Goal: Task Accomplishment & Management: Manage account settings

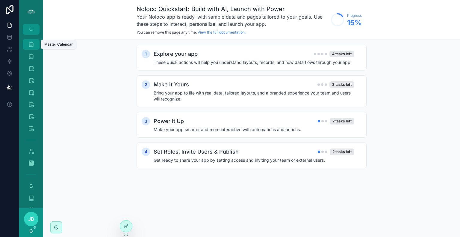
click at [33, 46] on icon "scrollable content" at bounding box center [31, 44] width 6 height 6
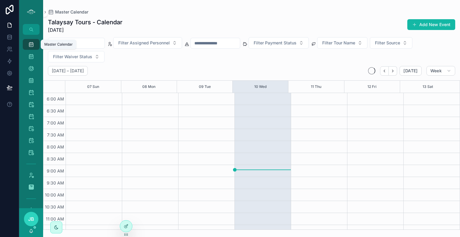
scroll to position [144, 0]
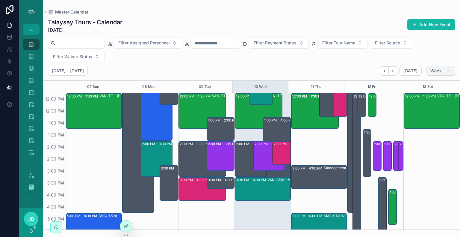
click at [440, 71] on span "Week" at bounding box center [436, 70] width 11 height 5
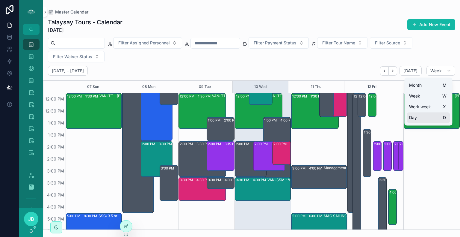
click at [420, 119] on button "Day D" at bounding box center [428, 117] width 43 height 11
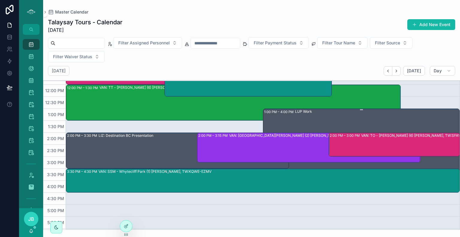
scroll to position [149, 0]
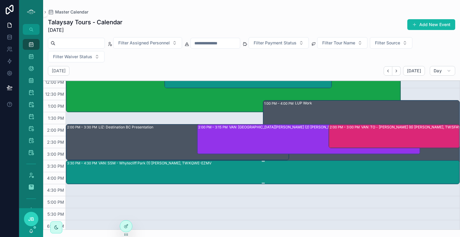
click at [238, 170] on div "VAN: SSM - Whytecliff Park (1) [PERSON_NAME], TW:KQWE-EZMV" at bounding box center [279, 171] width 361 height 23
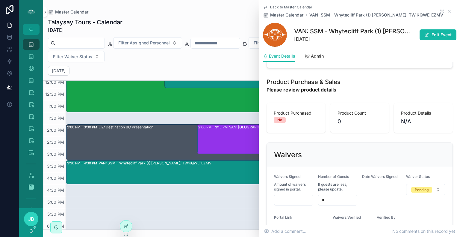
scroll to position [419, 0]
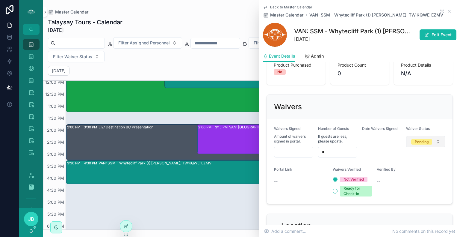
click at [415, 144] on div "Pending" at bounding box center [422, 141] width 14 height 5
click at [436, 35] on button "Edit Event" at bounding box center [438, 34] width 37 height 11
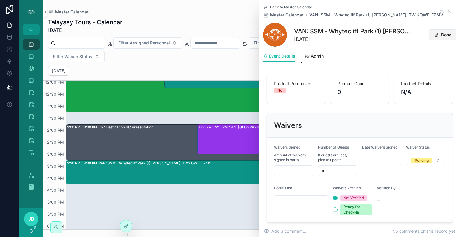
scroll to position [433, 0]
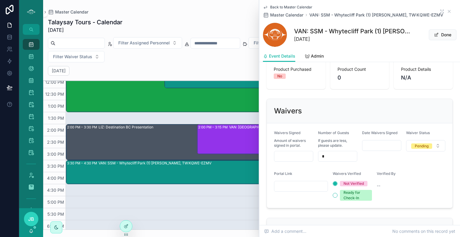
click at [321, 184] on input "scrollable content" at bounding box center [301, 186] width 53 height 8
paste input "**********"
type input "**********"
click at [396, 173] on div "Verified By" at bounding box center [396, 174] width 39 height 7
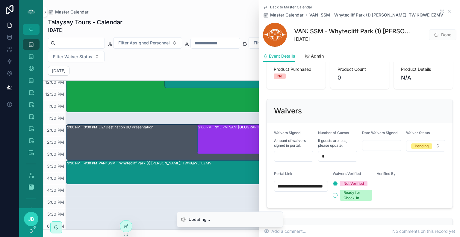
scroll to position [0, 0]
click at [448, 10] on icon "scrollable content" at bounding box center [449, 11] width 2 height 2
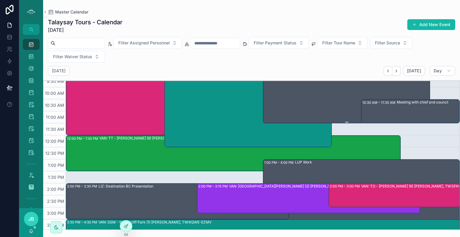
scroll to position [99, 0]
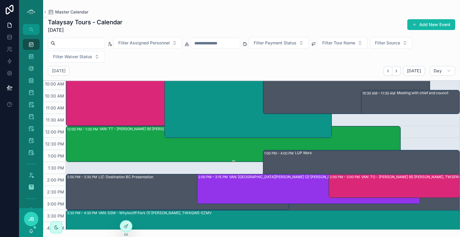
click at [164, 151] on div "VAN: TT - [PERSON_NAME] (6) [PERSON_NAME], TW:IBRT-DWPR" at bounding box center [250, 143] width 301 height 35
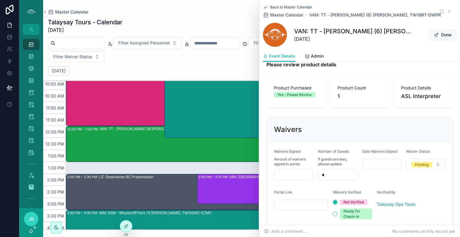
scroll to position [435, 0]
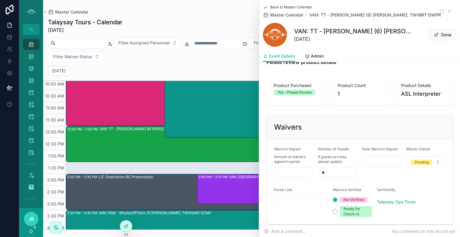
click at [300, 177] on input "scrollable content" at bounding box center [294, 172] width 39 height 8
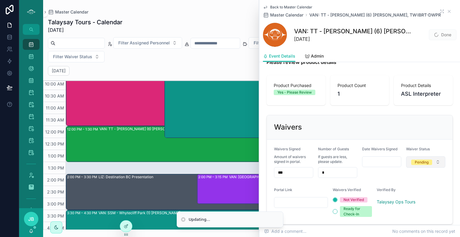
type input "***"
click at [423, 163] on div "Pending" at bounding box center [422, 161] width 14 height 5
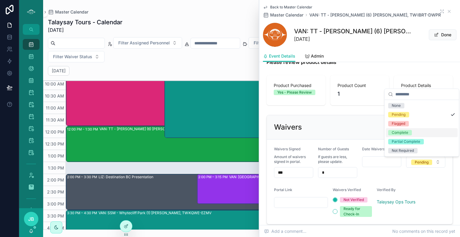
click at [405, 130] on div "Complete" at bounding box center [400, 132] width 16 height 5
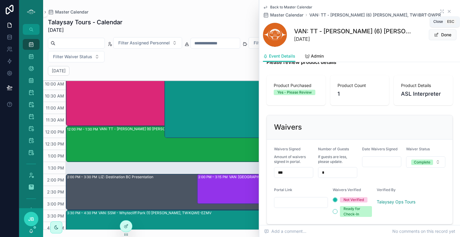
click at [448, 10] on icon "scrollable content" at bounding box center [449, 11] width 2 height 2
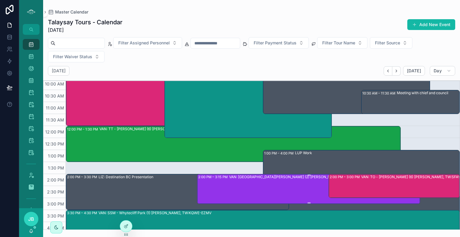
click at [272, 177] on div "VAN: [GEOGRAPHIC_DATA][PERSON_NAME] (2) [PERSON_NAME], TW:ZHYJ-YDWJ" at bounding box center [299, 176] width 140 height 5
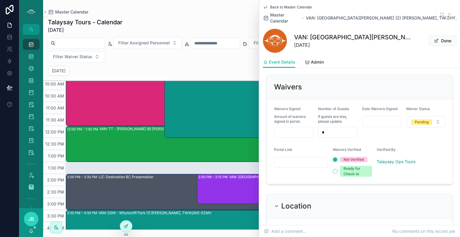
scroll to position [469, 0]
click at [301, 127] on input "scrollable content" at bounding box center [294, 131] width 39 height 8
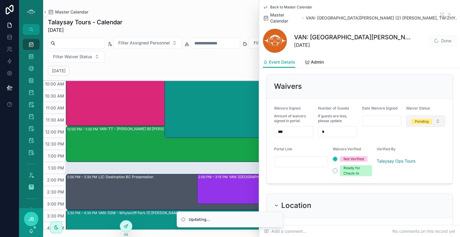
type input "***"
click at [422, 115] on button "Pending" at bounding box center [426, 120] width 39 height 11
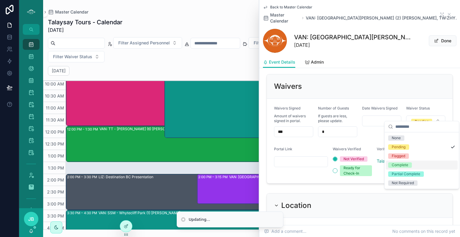
click at [401, 166] on div "Complete" at bounding box center [400, 164] width 16 height 5
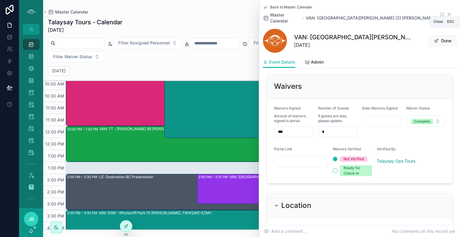
click at [448, 13] on icon "scrollable content" at bounding box center [449, 14] width 2 height 2
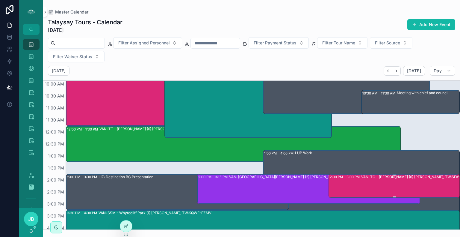
click at [365, 178] on div "VAN: TO - [PERSON_NAME] (6) [PERSON_NAME], TW:SFAY-SRCU" at bounding box center [417, 176] width 111 height 5
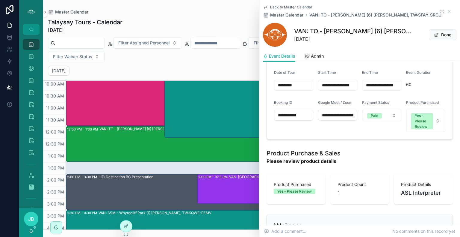
scroll to position [434, 0]
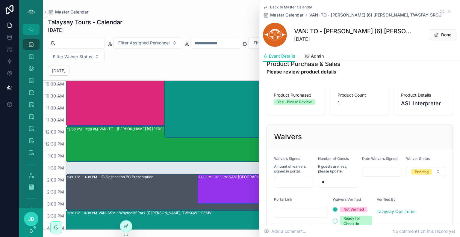
click at [295, 185] on input "scrollable content" at bounding box center [294, 182] width 39 height 8
type input "***"
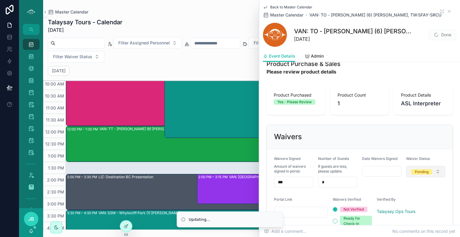
click at [420, 173] on div "Pending" at bounding box center [422, 171] width 14 height 5
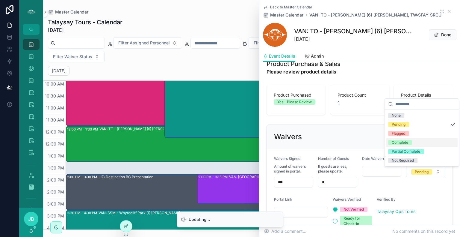
click at [408, 142] on div "Complete" at bounding box center [400, 142] width 16 height 5
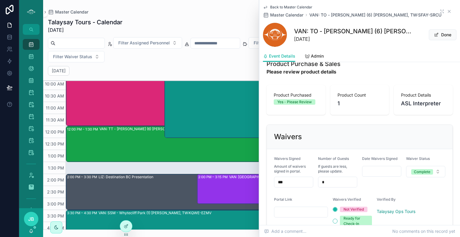
click at [447, 11] on icon "scrollable content" at bounding box center [449, 11] width 5 height 5
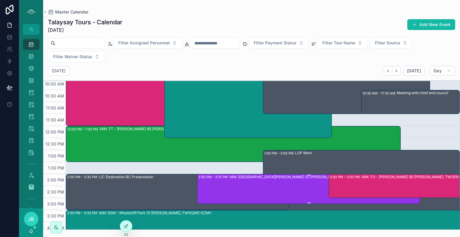
click at [346, 200] on div "VAN: [GEOGRAPHIC_DATA][PERSON_NAME] (2) [PERSON_NAME], TW:ZHYJ-YDWJ" at bounding box center [324, 188] width 191 height 29
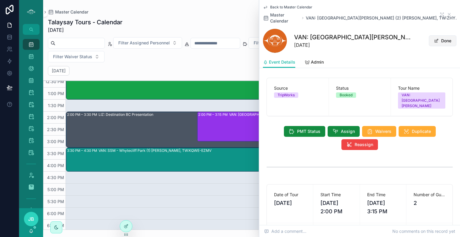
scroll to position [100, 0]
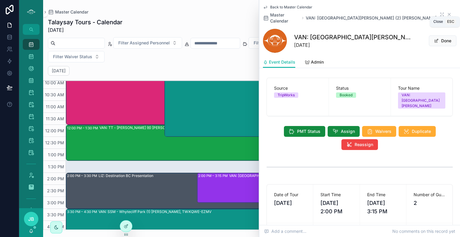
click at [447, 12] on icon "scrollable content" at bounding box center [449, 14] width 5 height 5
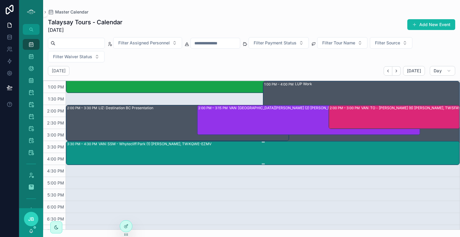
scroll to position [211, 0]
